Goal: Task Accomplishment & Management: Manage account settings

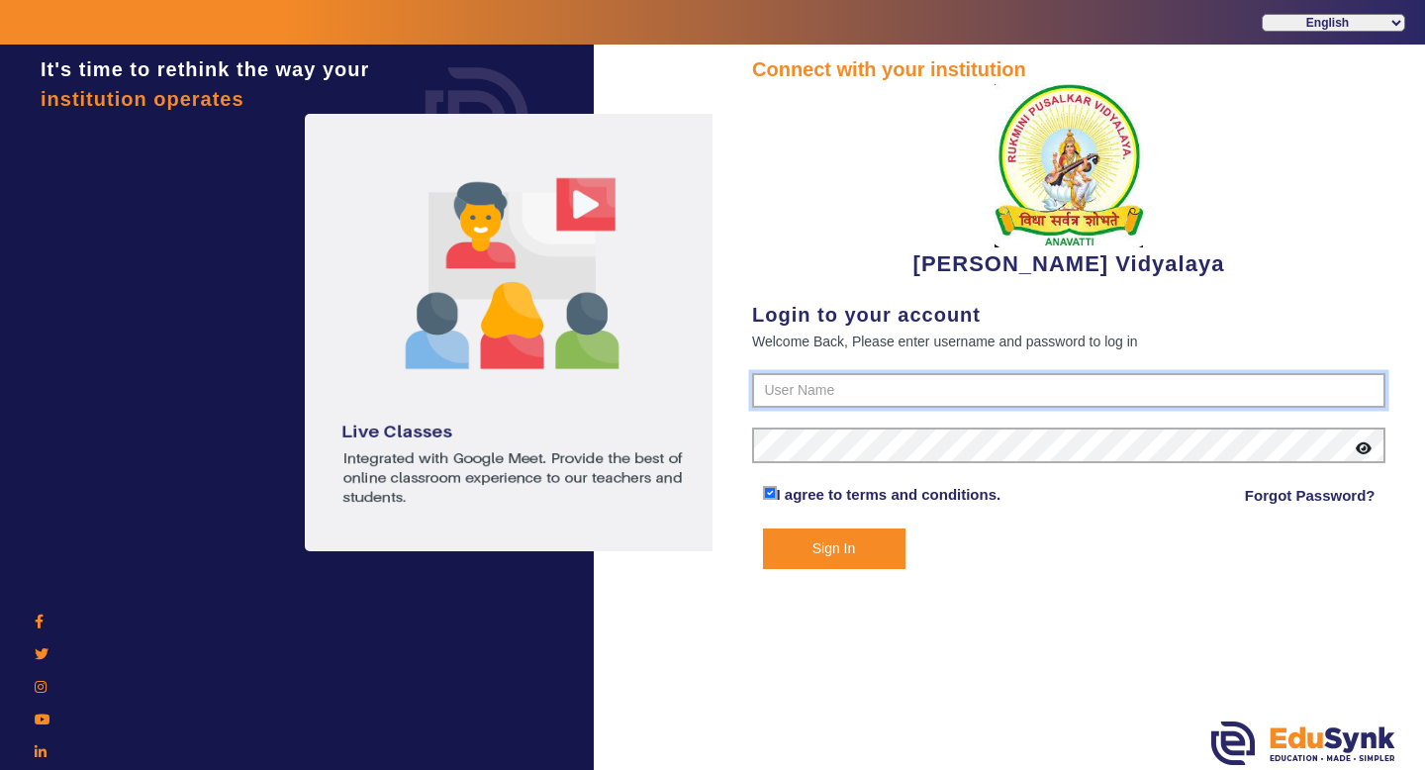
type input "1236547891"
click at [816, 524] on form "1236547891 I agree to terms and conditions. Forgot Password? Sign In" at bounding box center [1068, 471] width 633 height 196
click at [816, 537] on button "Sign In" at bounding box center [834, 548] width 142 height 41
